Goal: Register for event/course

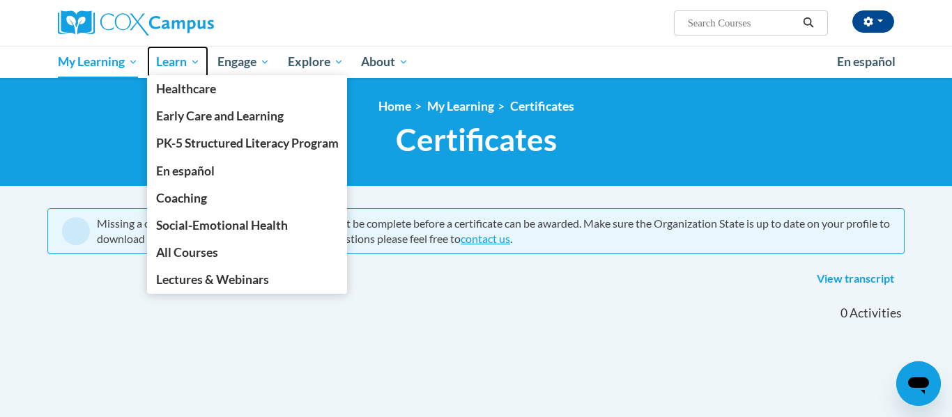
click at [174, 63] on span "Learn" at bounding box center [178, 62] width 44 height 17
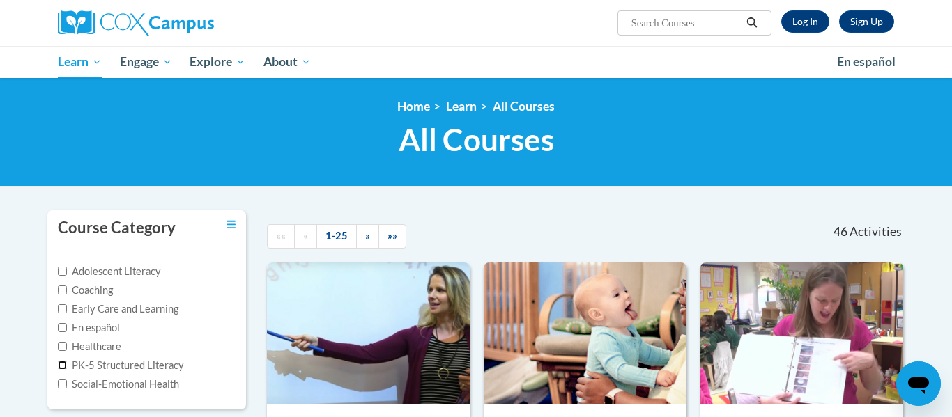
click at [63, 369] on input "PK-5 Structured Literacy" at bounding box center [62, 365] width 9 height 9
checkbox input "true"
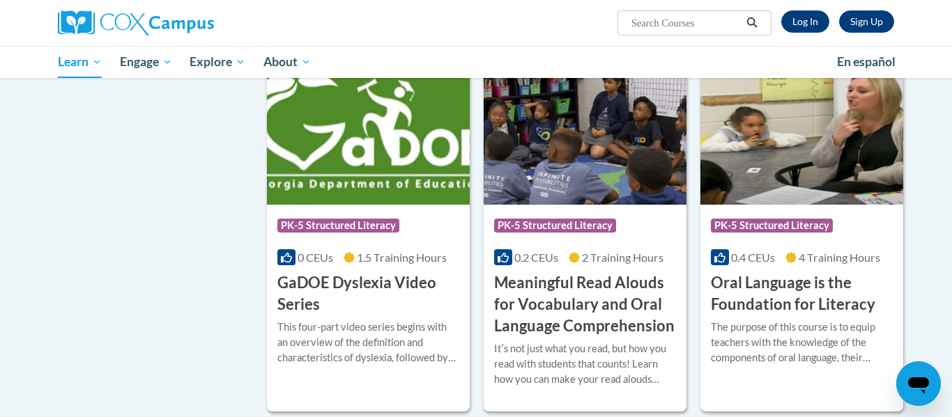
scroll to position [553, 0]
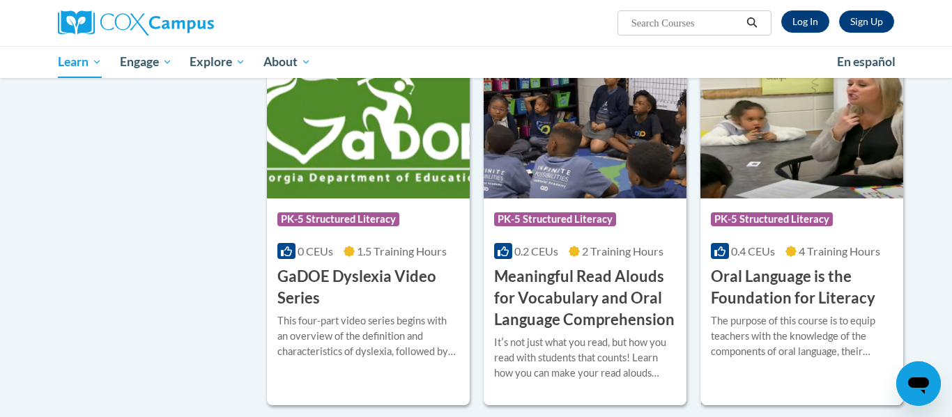
click at [789, 283] on h3 "Oral Language is the Foundation for Literacy" at bounding box center [802, 287] width 182 height 43
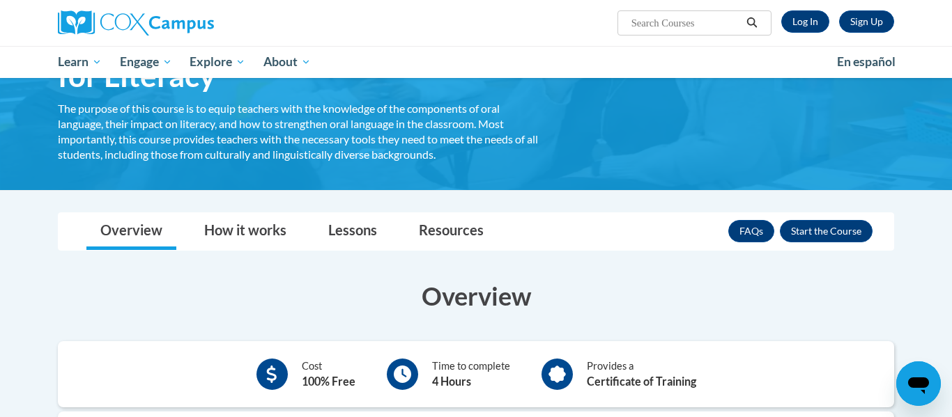
scroll to position [118, 0]
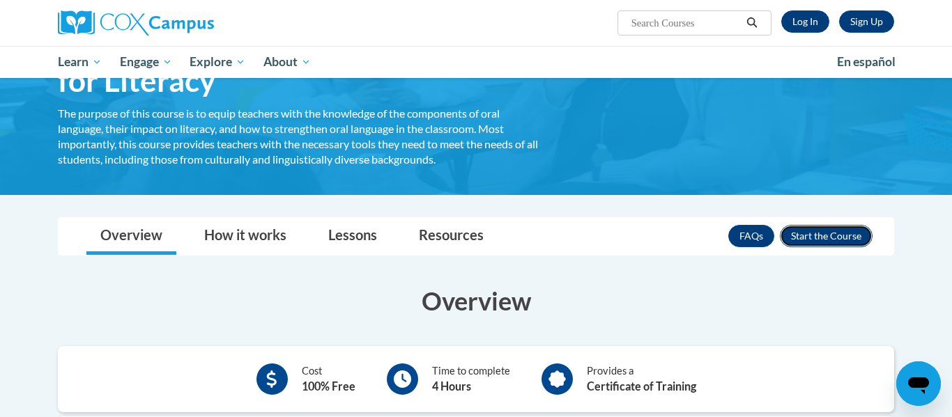
click at [838, 238] on button "Enroll" at bounding box center [826, 236] width 93 height 22
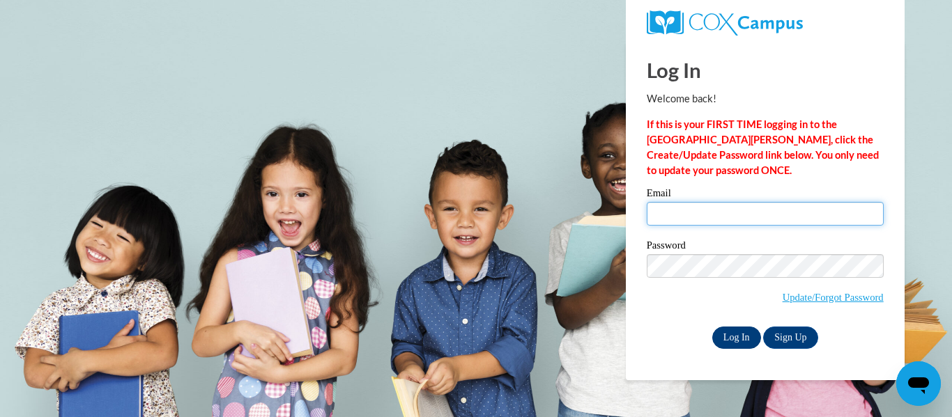
type input "jhenckel@lomira.k12.wi.us"
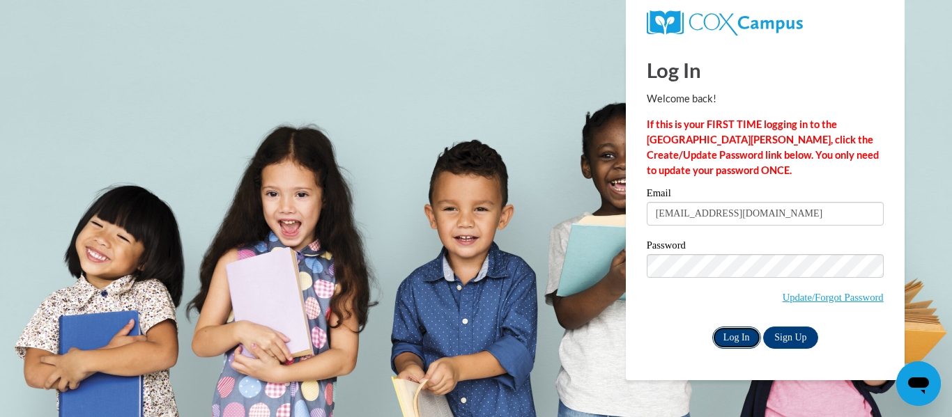
click at [743, 338] on input "Log In" at bounding box center [736, 338] width 49 height 22
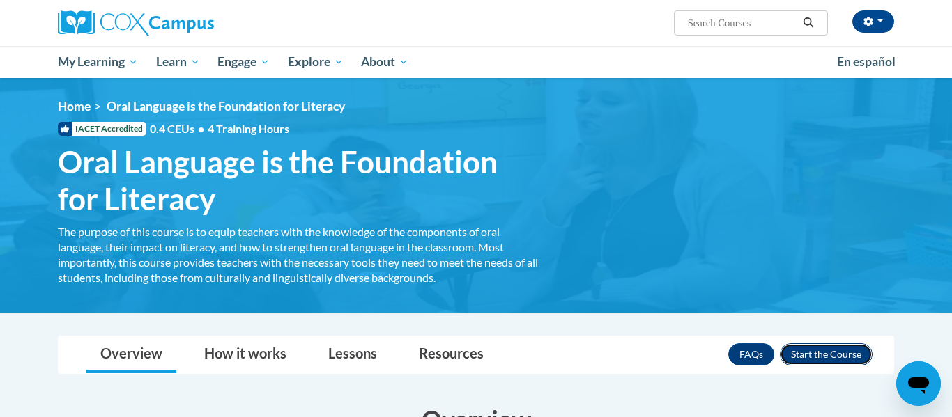
click at [853, 352] on button "Enroll" at bounding box center [826, 355] width 93 height 22
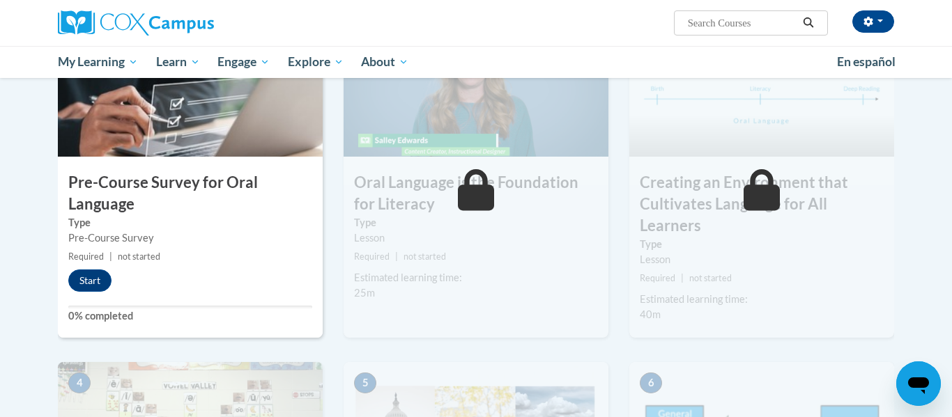
scroll to position [348, 0]
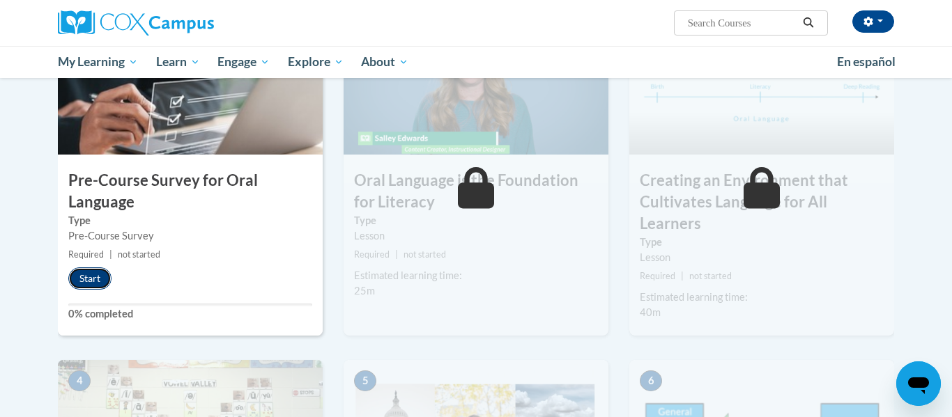
click at [94, 281] on button "Start" at bounding box center [89, 279] width 43 height 22
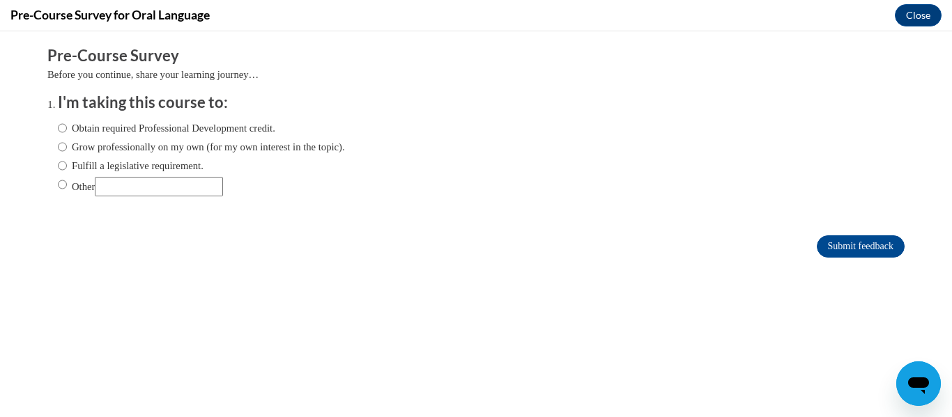
scroll to position [0, 0]
click at [60, 164] on input "Fulfill a legislative requirement." at bounding box center [62, 165] width 9 height 15
radio input "true"
click at [846, 252] on input "Submit feedback" at bounding box center [861, 247] width 88 height 22
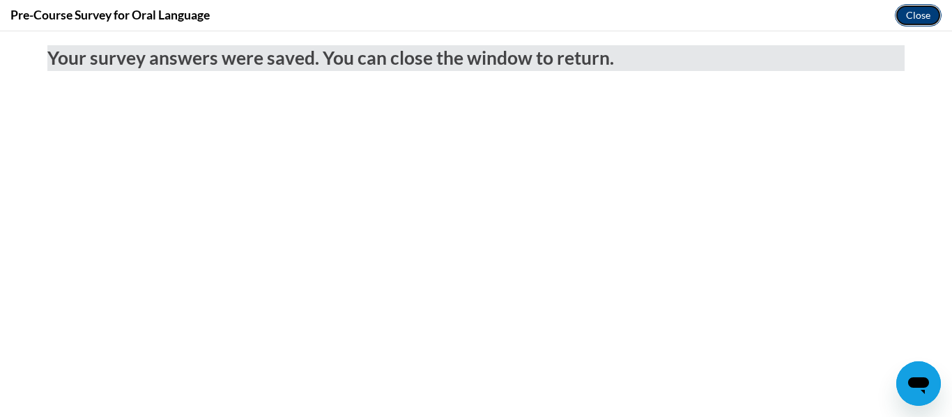
click at [911, 20] on button "Close" at bounding box center [918, 15] width 47 height 22
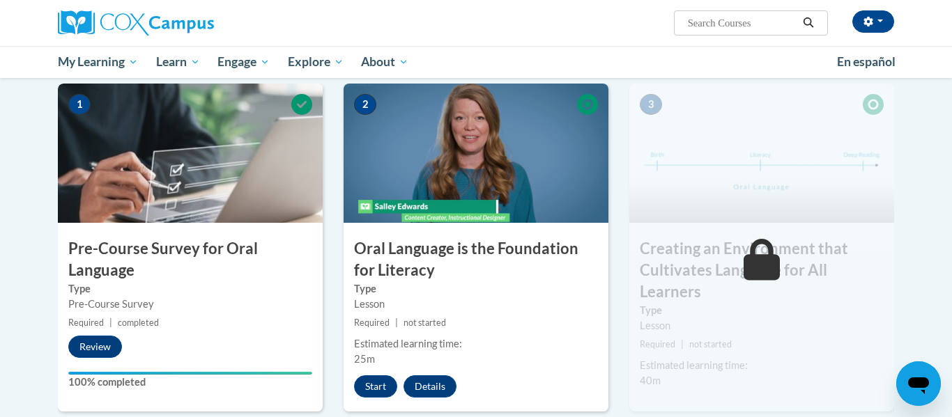
scroll to position [279, 0]
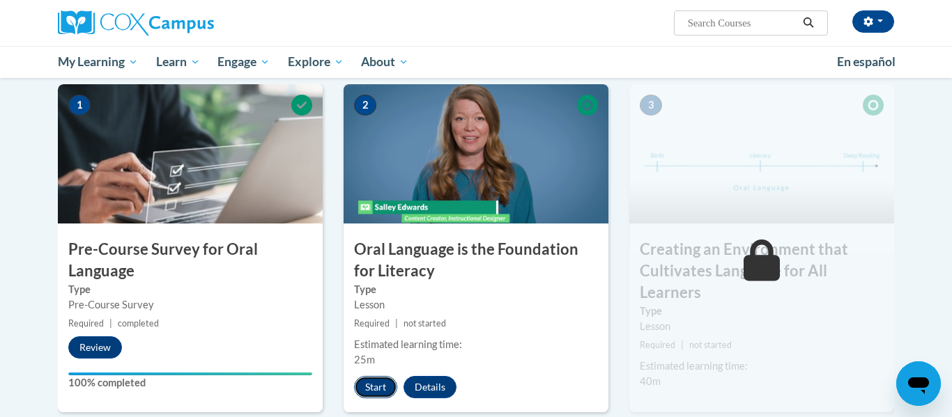
click at [371, 384] on button "Start" at bounding box center [375, 387] width 43 height 22
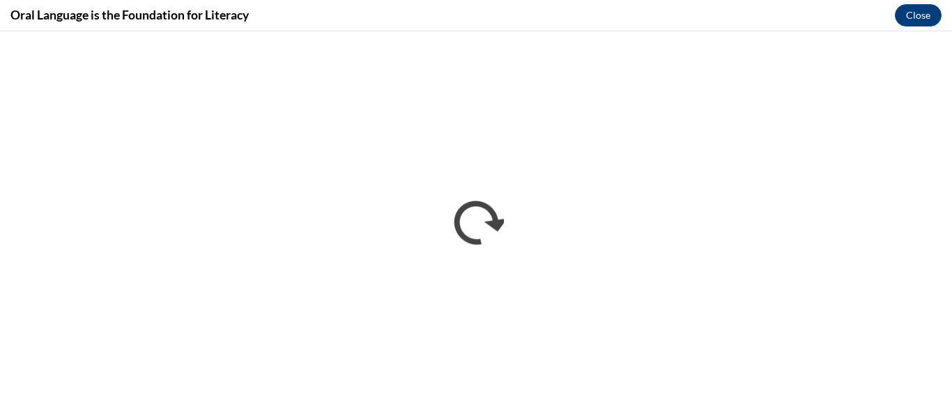
scroll to position [0, 0]
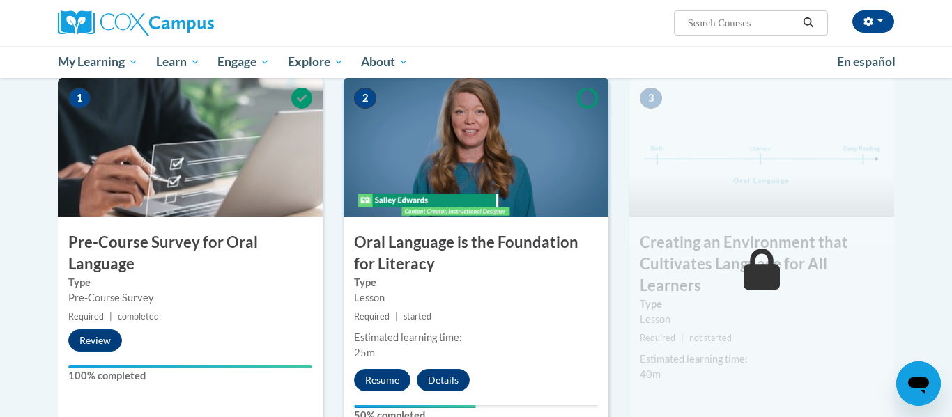
scroll to position [287, 0]
click at [390, 378] on button "Resume" at bounding box center [382, 380] width 56 height 22
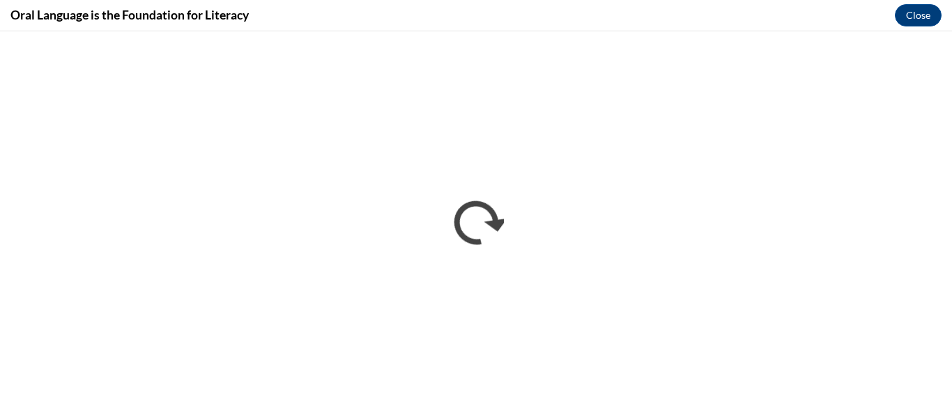
scroll to position [0, 0]
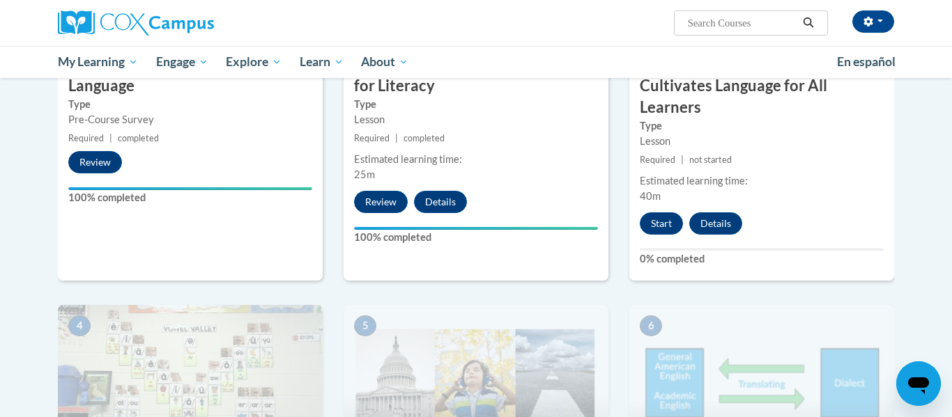
scroll to position [466, 0]
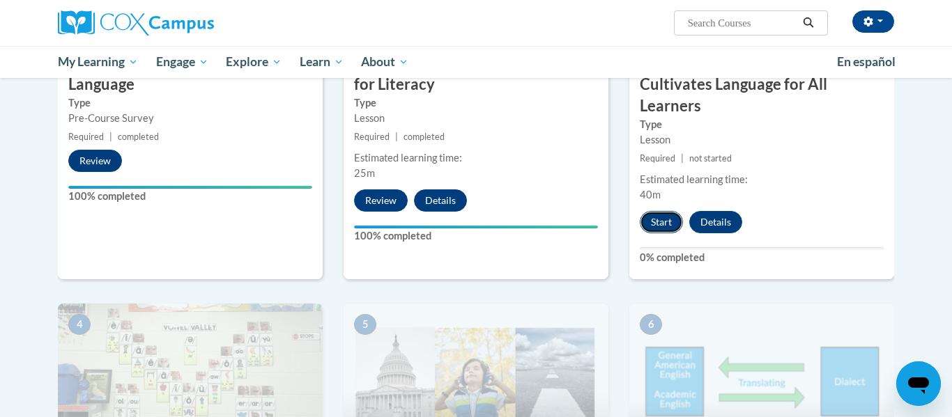
click at [663, 220] on button "Start" at bounding box center [661, 222] width 43 height 22
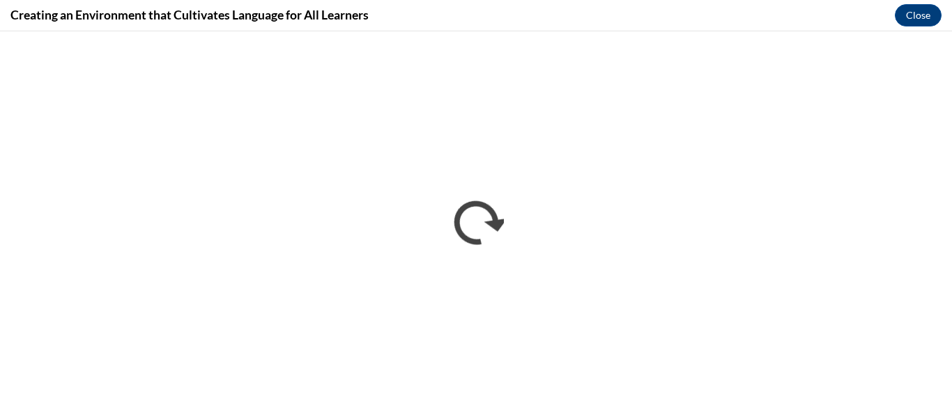
scroll to position [0, 0]
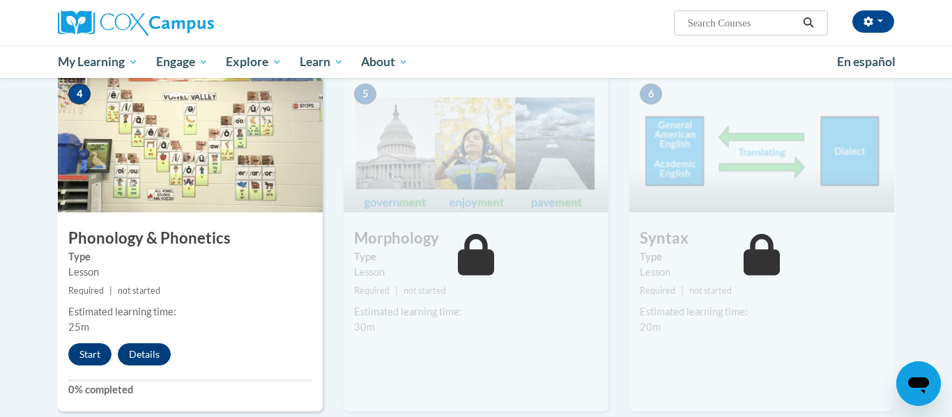
scroll to position [711, 0]
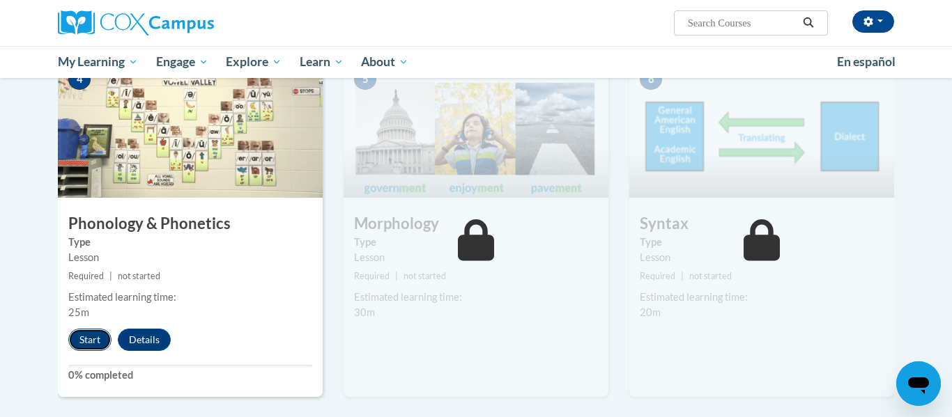
click at [89, 340] on button "Start" at bounding box center [89, 340] width 43 height 22
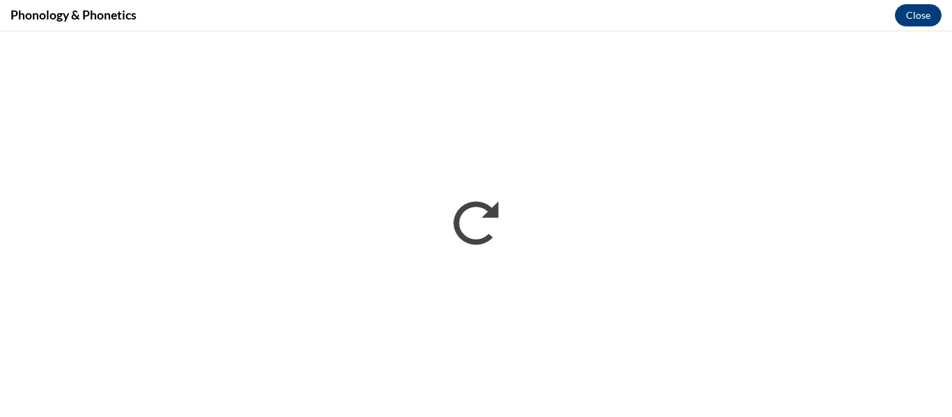
scroll to position [0, 0]
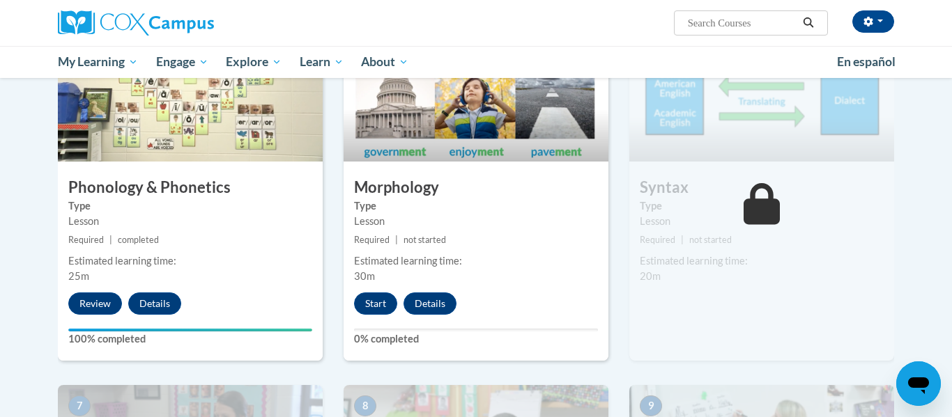
scroll to position [750, 0]
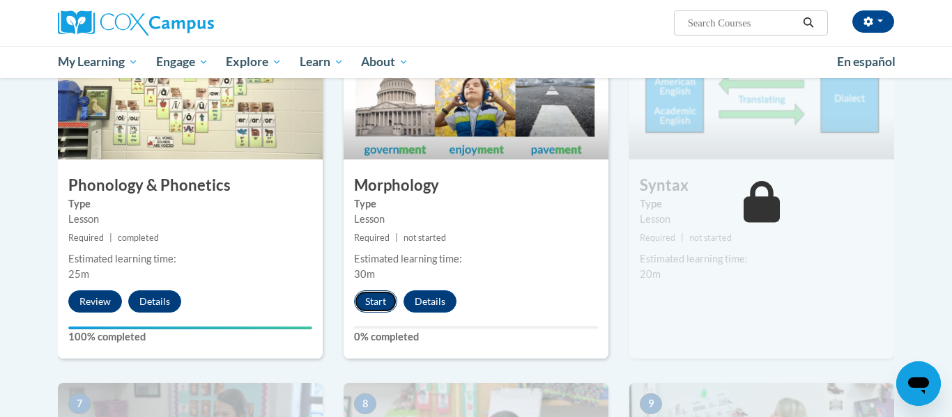
click at [380, 305] on button "Start" at bounding box center [375, 302] width 43 height 22
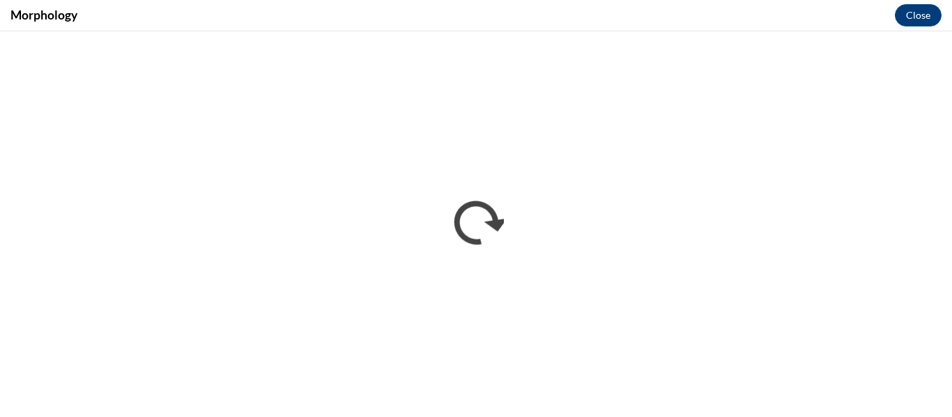
scroll to position [0, 0]
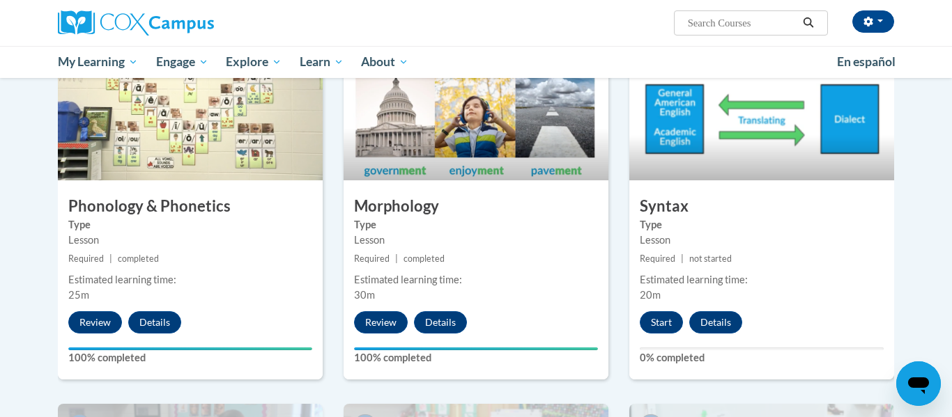
scroll to position [723, 0]
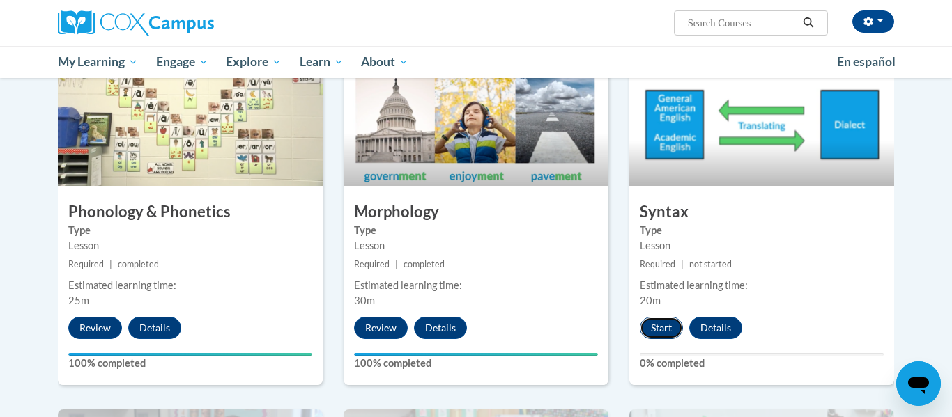
click at [672, 330] on button "Start" at bounding box center [661, 328] width 43 height 22
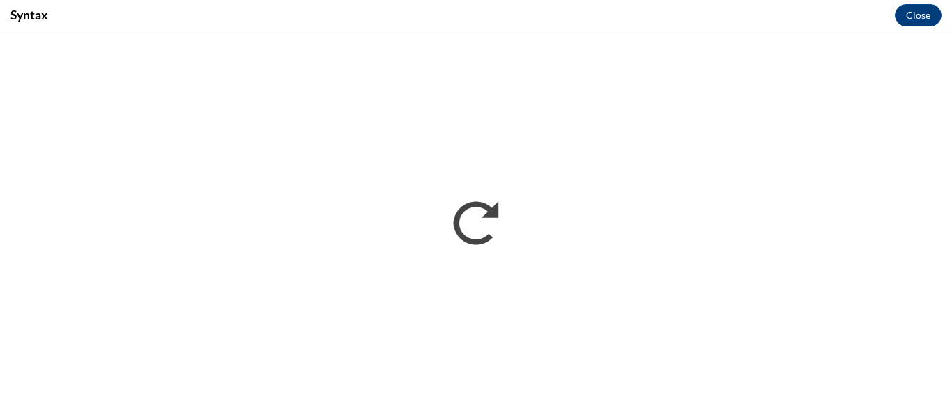
scroll to position [0, 0]
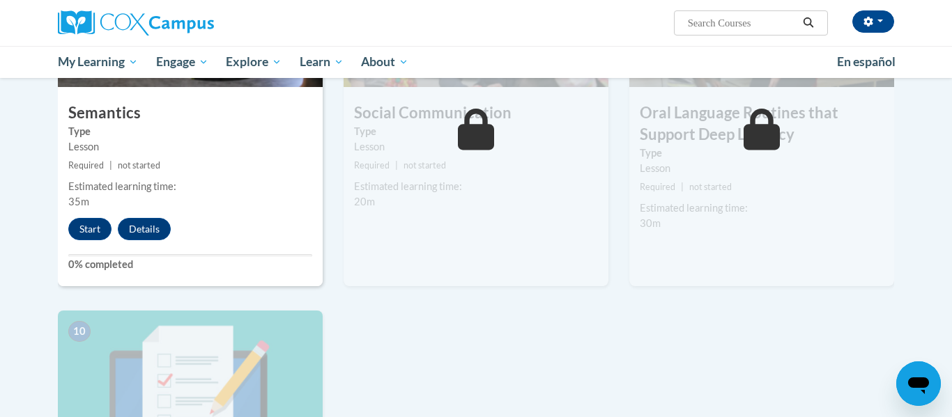
scroll to position [1188, 0]
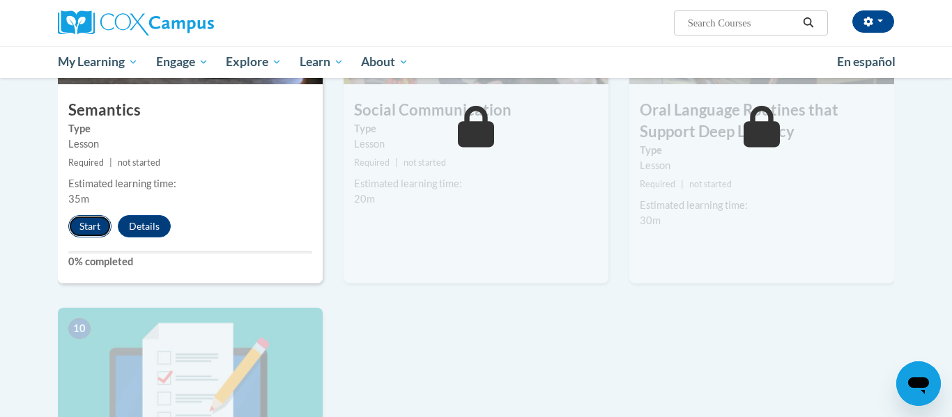
click at [100, 224] on button "Start" at bounding box center [89, 226] width 43 height 22
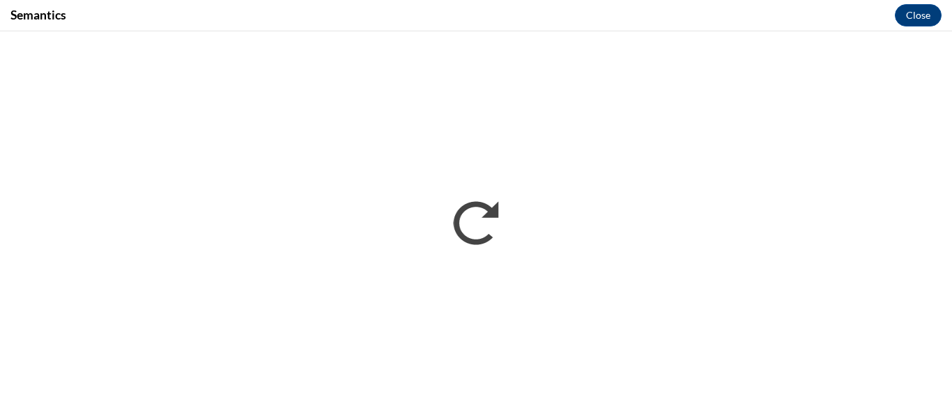
scroll to position [0, 0]
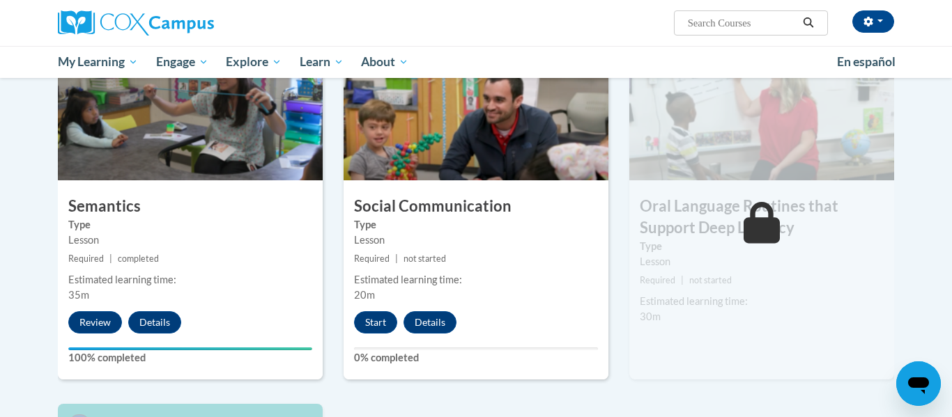
scroll to position [1100, 0]
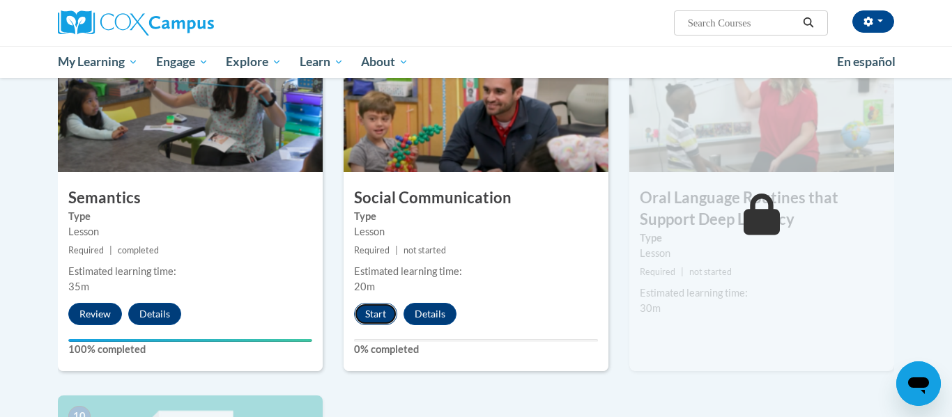
click at [368, 313] on button "Start" at bounding box center [375, 314] width 43 height 22
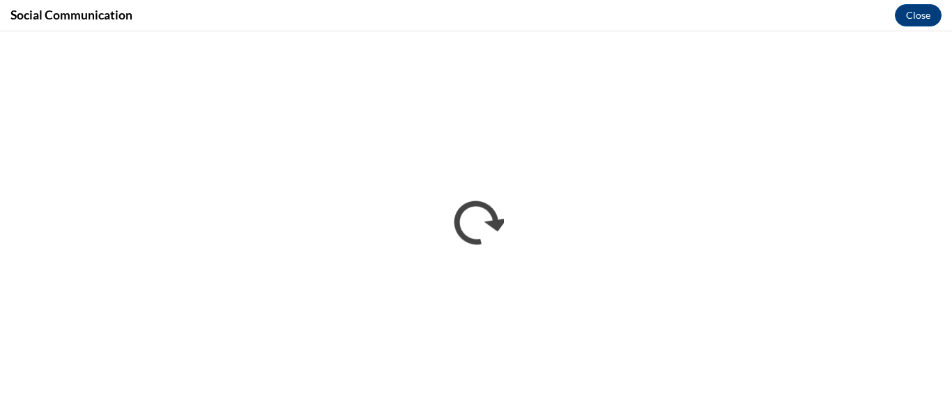
scroll to position [0, 0]
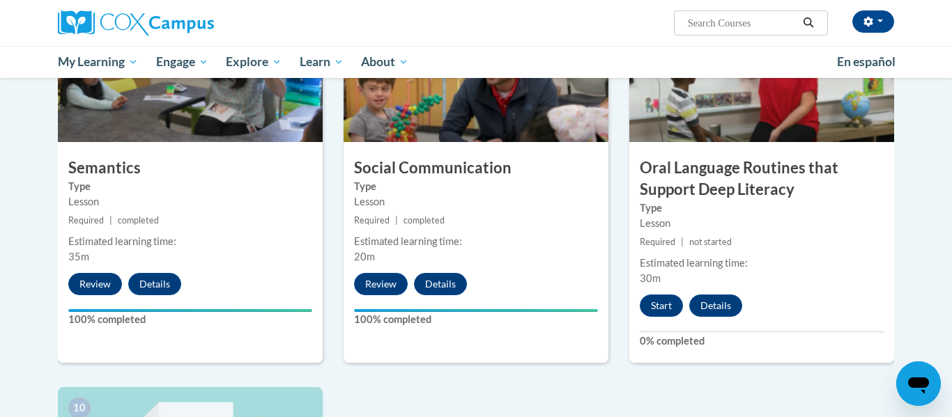
scroll to position [1136, 0]
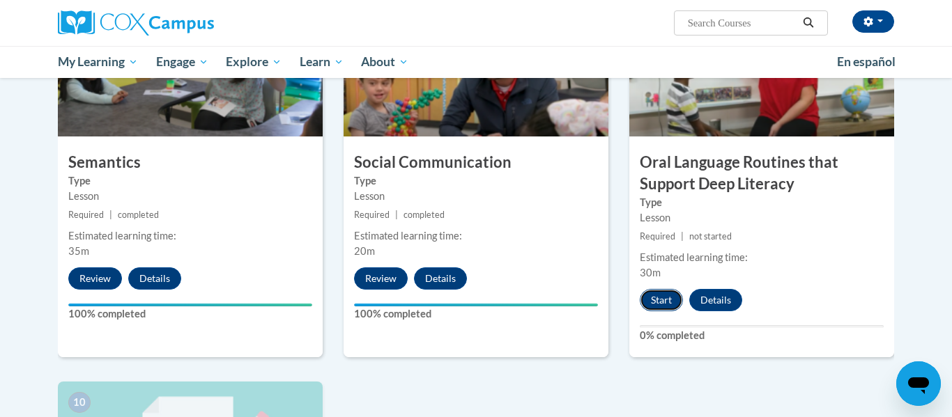
click at [661, 299] on button "Start" at bounding box center [661, 300] width 43 height 22
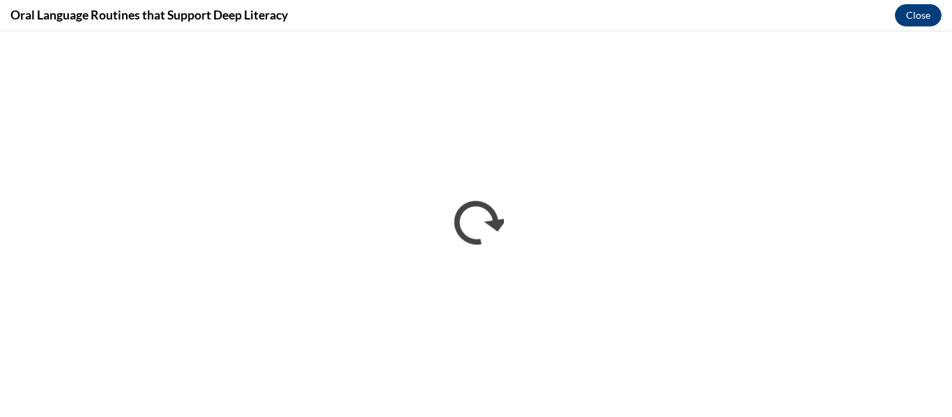
scroll to position [0, 0]
